Goal: Find specific page/section: Find specific page/section

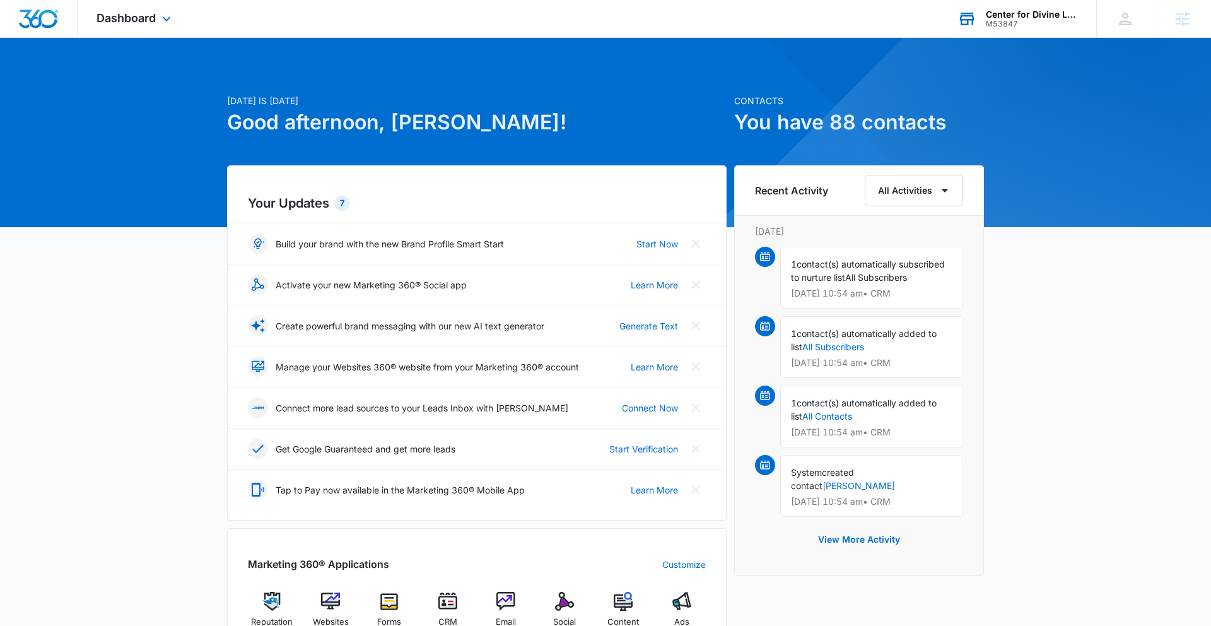
click at [1025, 16] on div "Center for Divine Love" at bounding box center [1032, 14] width 92 height 10
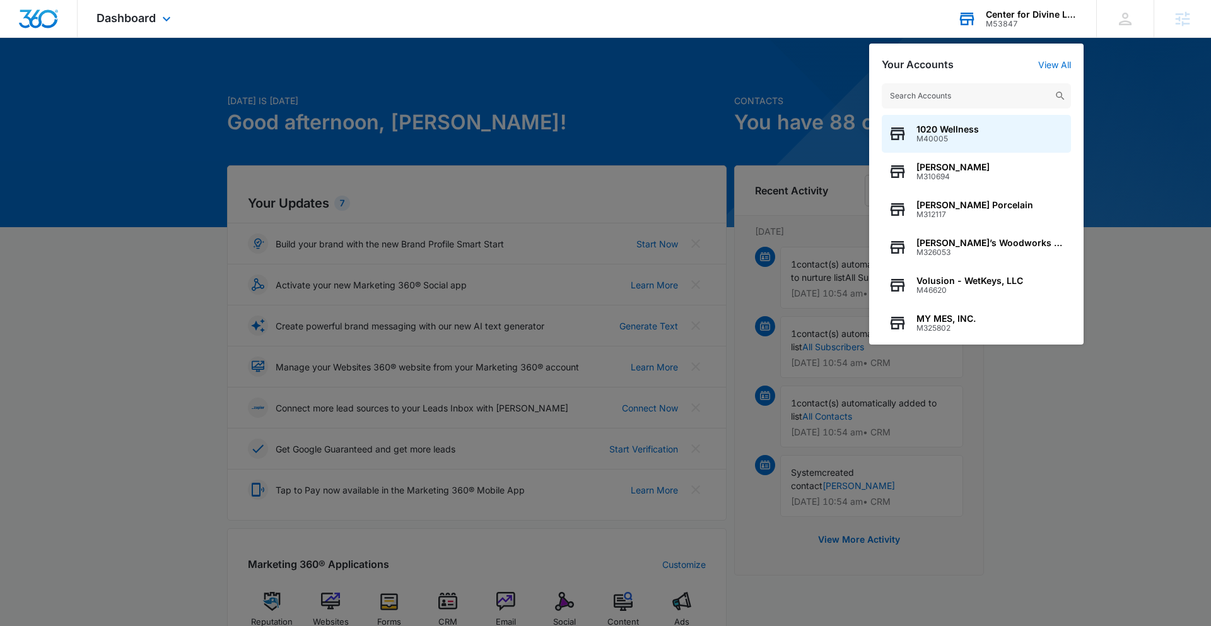
click at [981, 98] on input "text" at bounding box center [976, 95] width 189 height 25
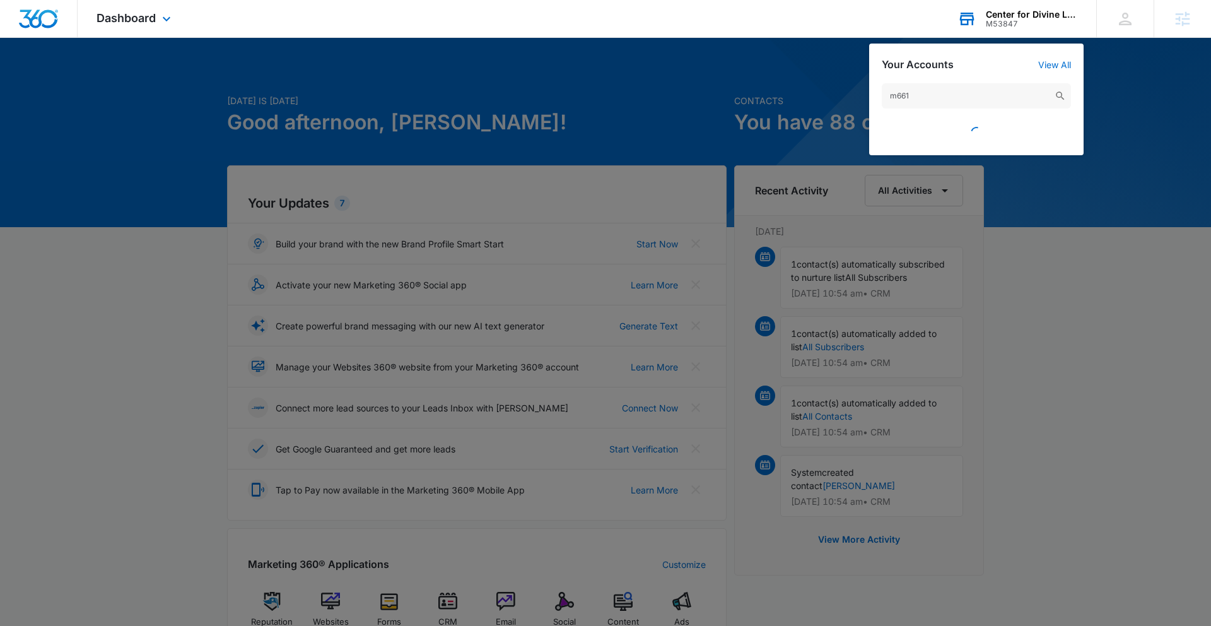
type input "m6618"
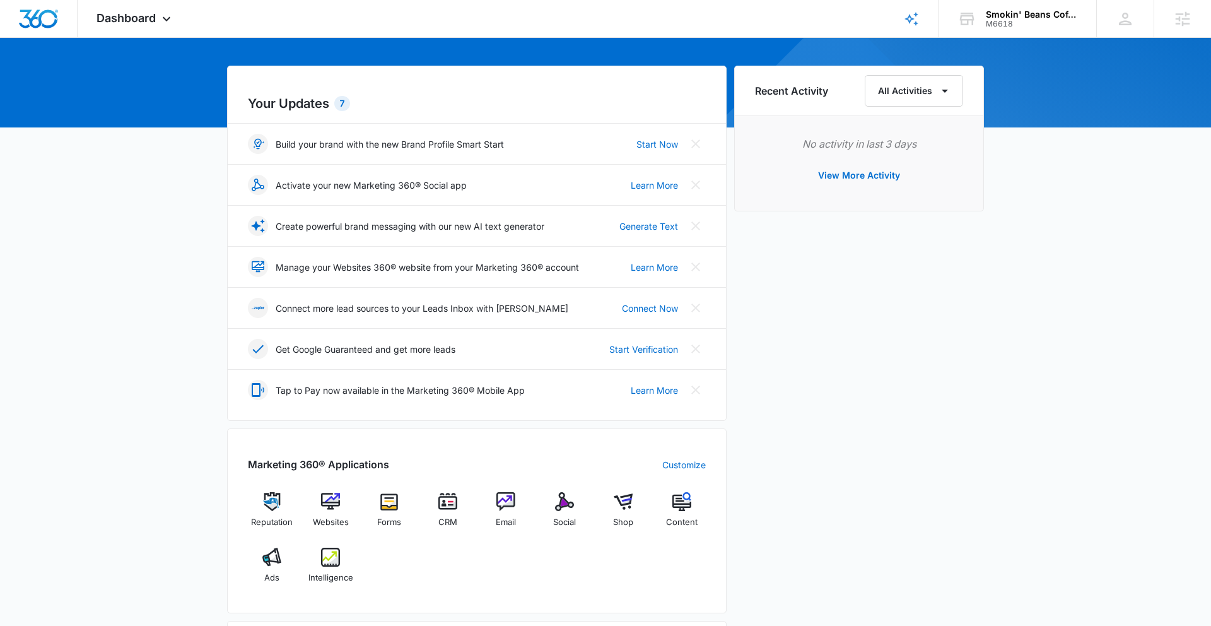
scroll to position [103, 0]
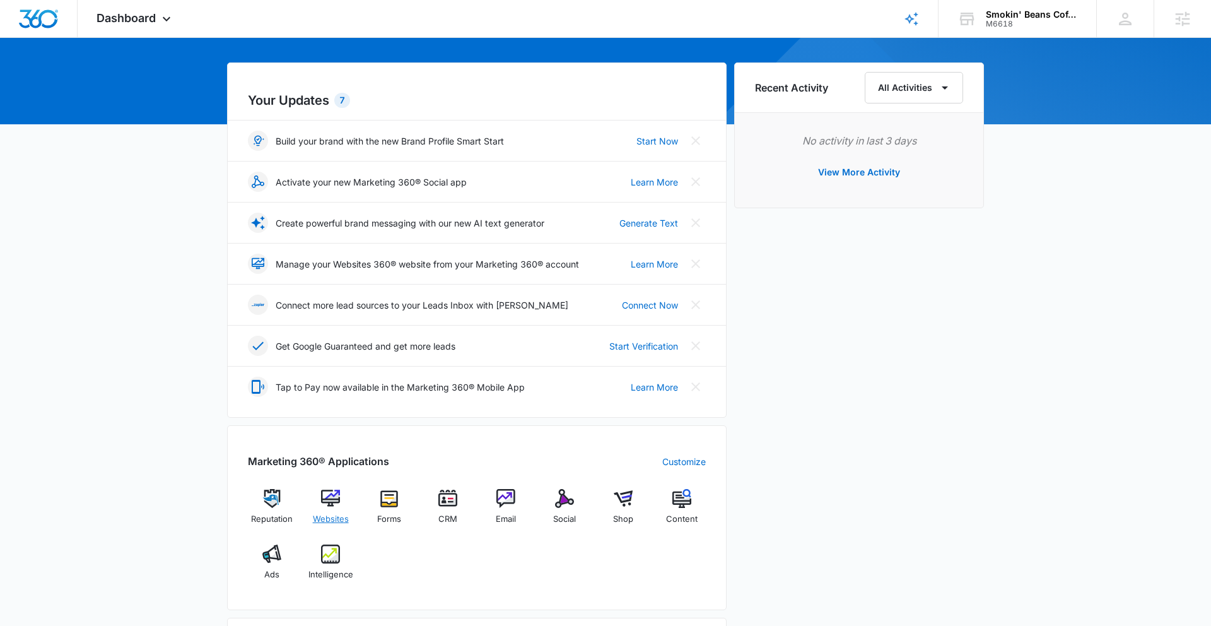
click at [329, 498] on img at bounding box center [330, 498] width 19 height 19
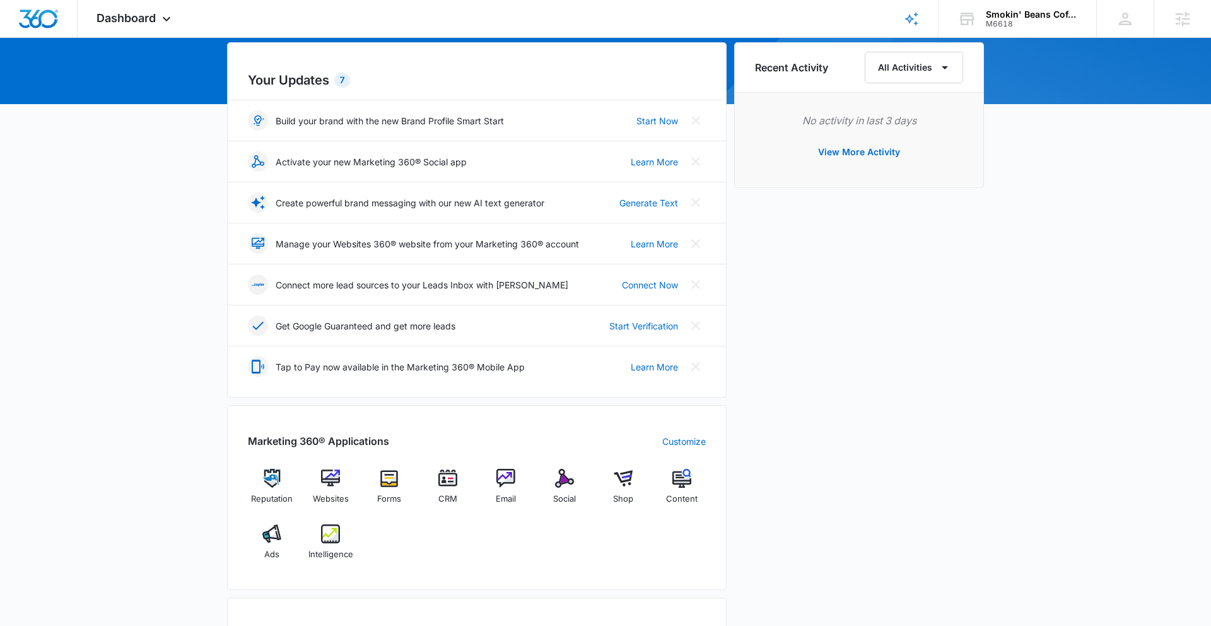
scroll to position [127, 0]
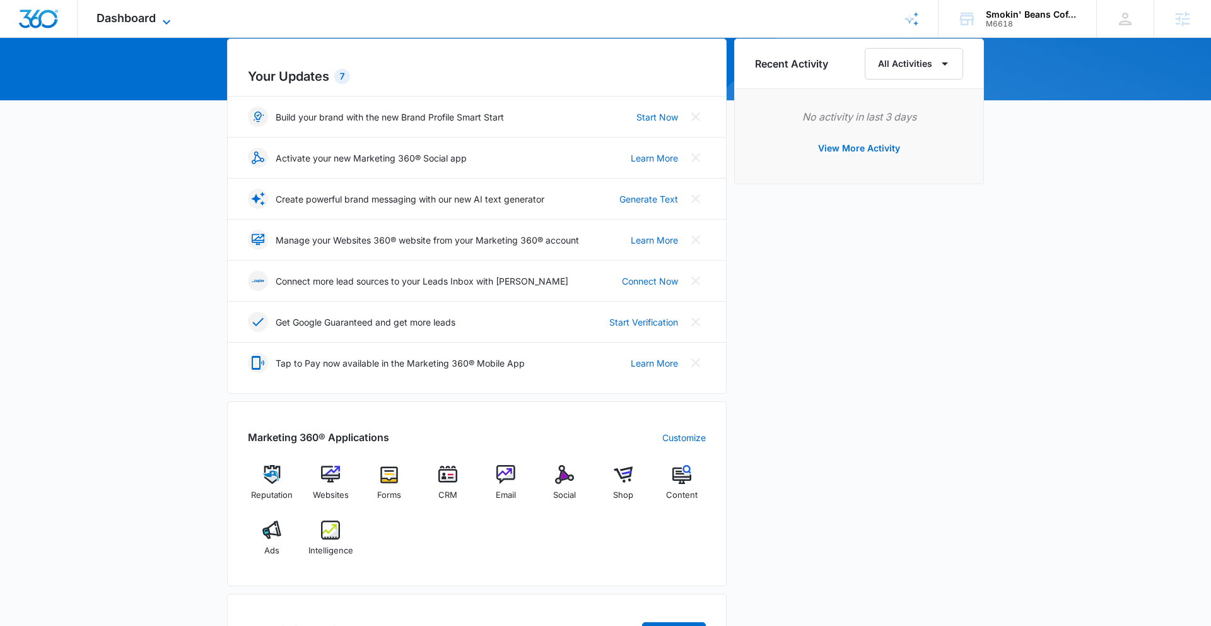
click at [146, 16] on span "Dashboard" at bounding box center [126, 17] width 59 height 13
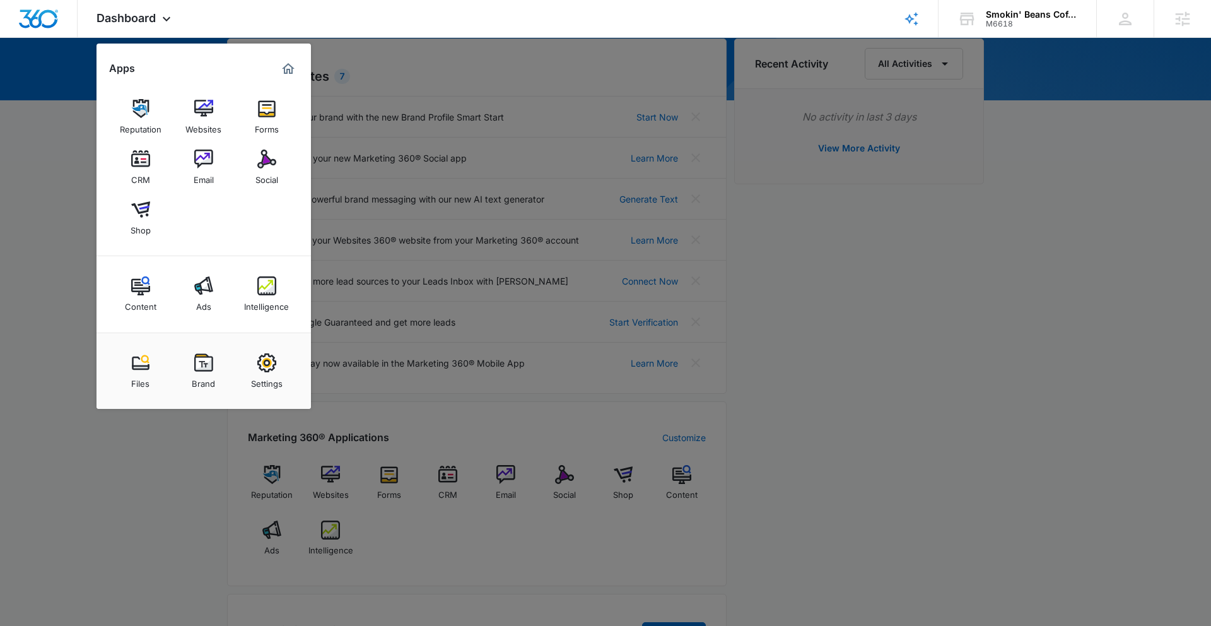
click at [204, 363] on img at bounding box center [203, 362] width 19 height 19
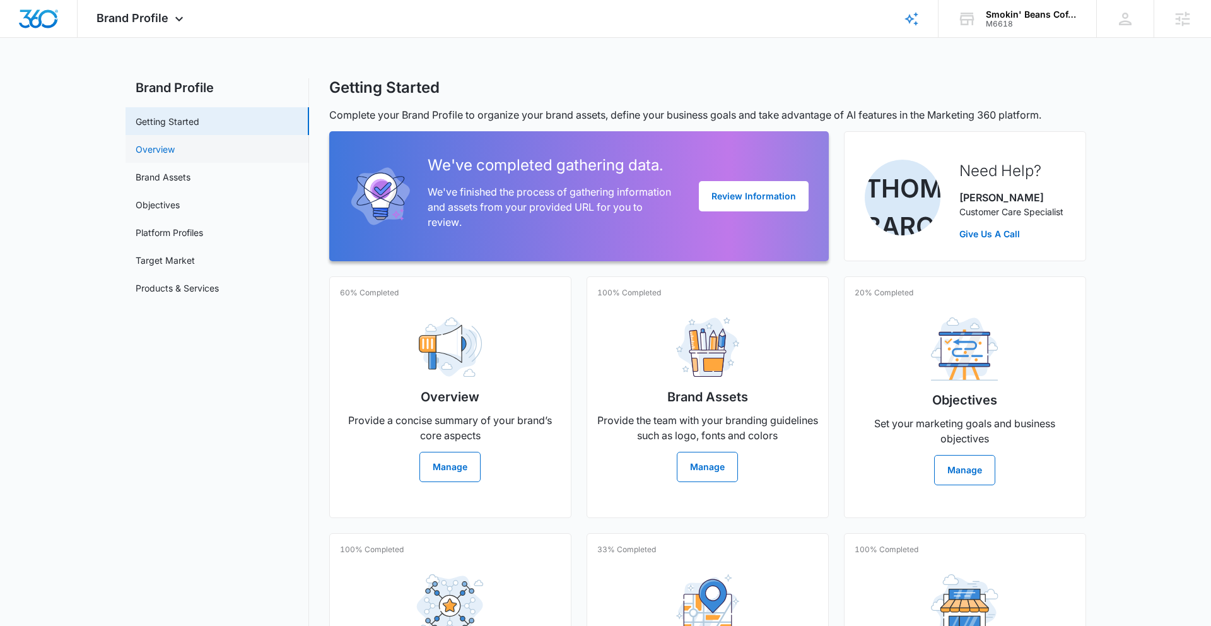
click at [175, 150] on link "Overview" at bounding box center [155, 149] width 39 height 13
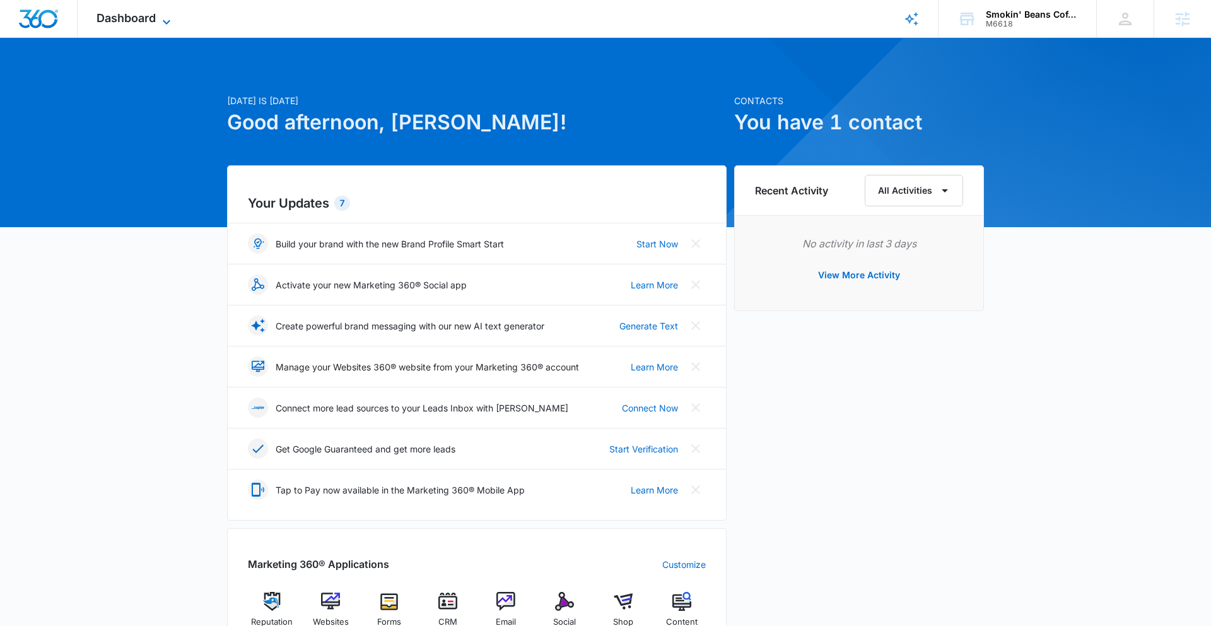
click at [153, 20] on span "Dashboard" at bounding box center [126, 17] width 59 height 13
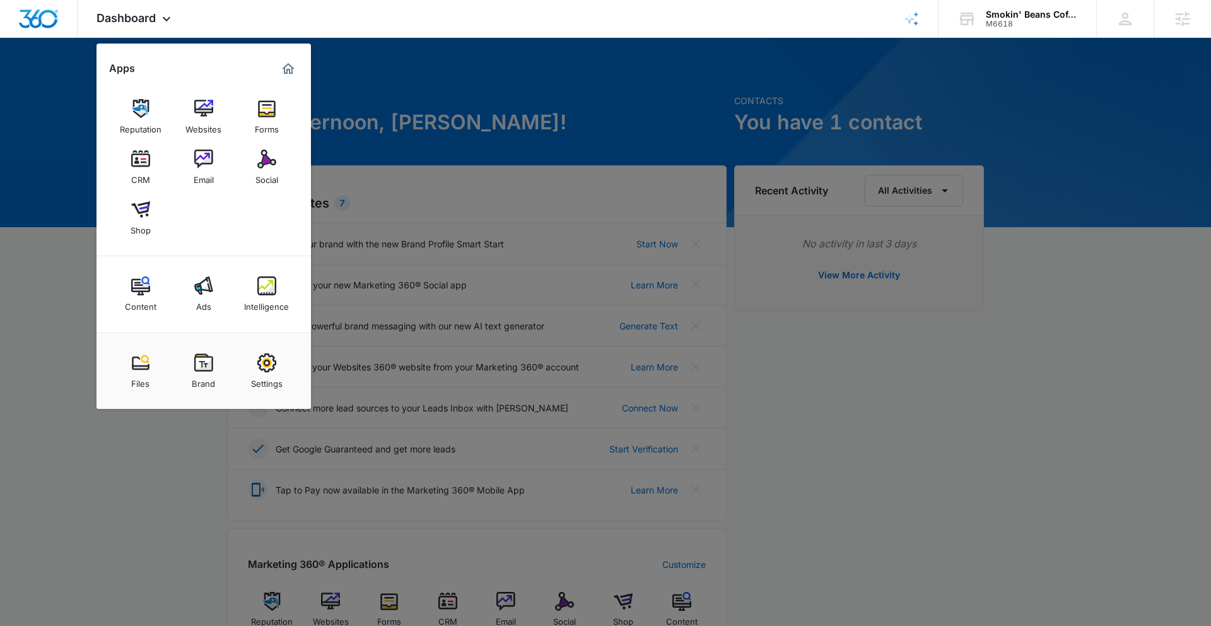
click at [205, 367] on img at bounding box center [203, 362] width 19 height 19
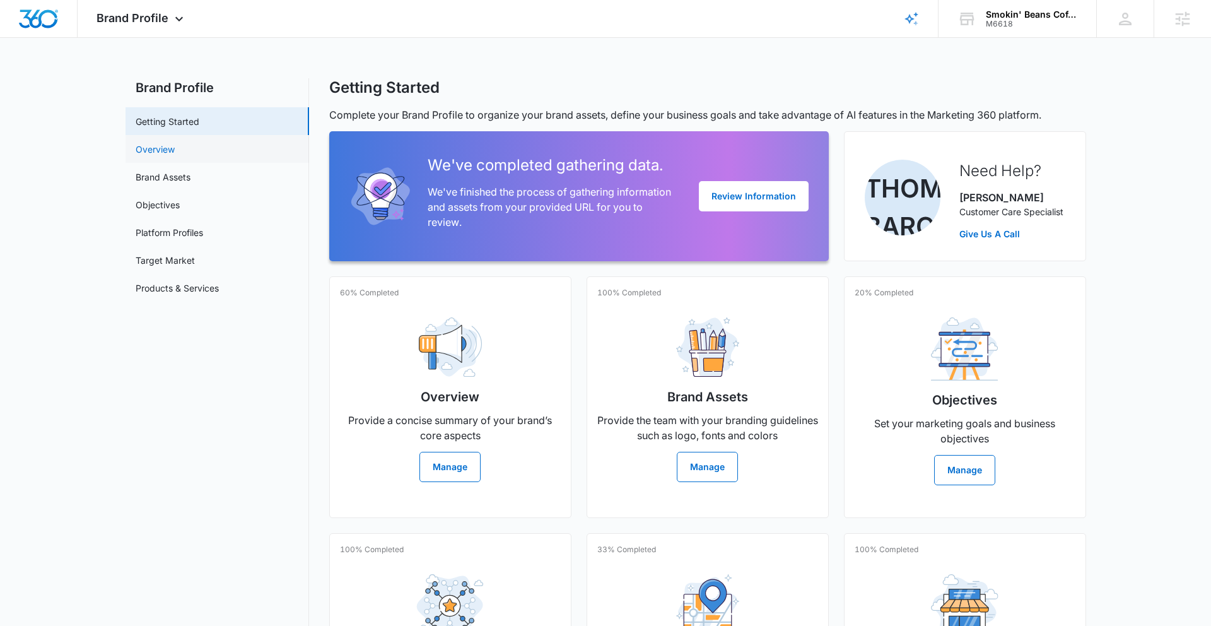
click at [175, 143] on link "Overview" at bounding box center [155, 149] width 39 height 13
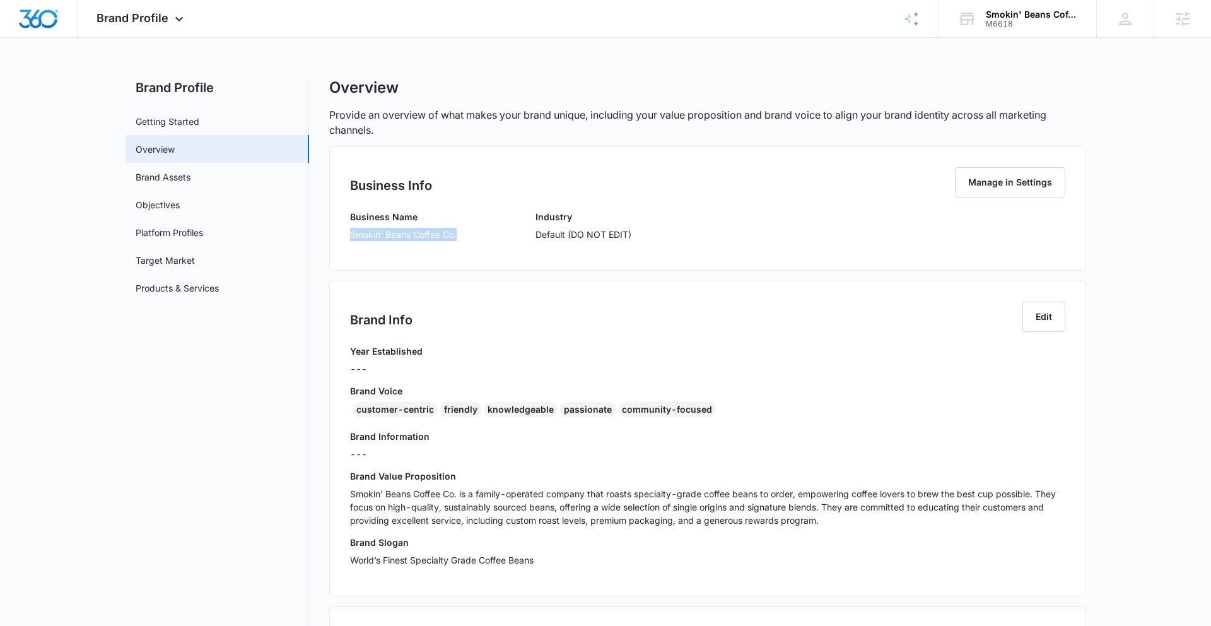
drag, startPoint x: 350, startPoint y: 235, endPoint x: 470, endPoint y: 237, distance: 119.9
click at [473, 236] on div "Business Name Smokin' Beans Coffee Co. Industry Default (DO NOT EDIT)" at bounding box center [708, 230] width 716 height 40
copy p "Smokin' Beans Coffee Co."
